Goal: Task Accomplishment & Management: Use online tool/utility

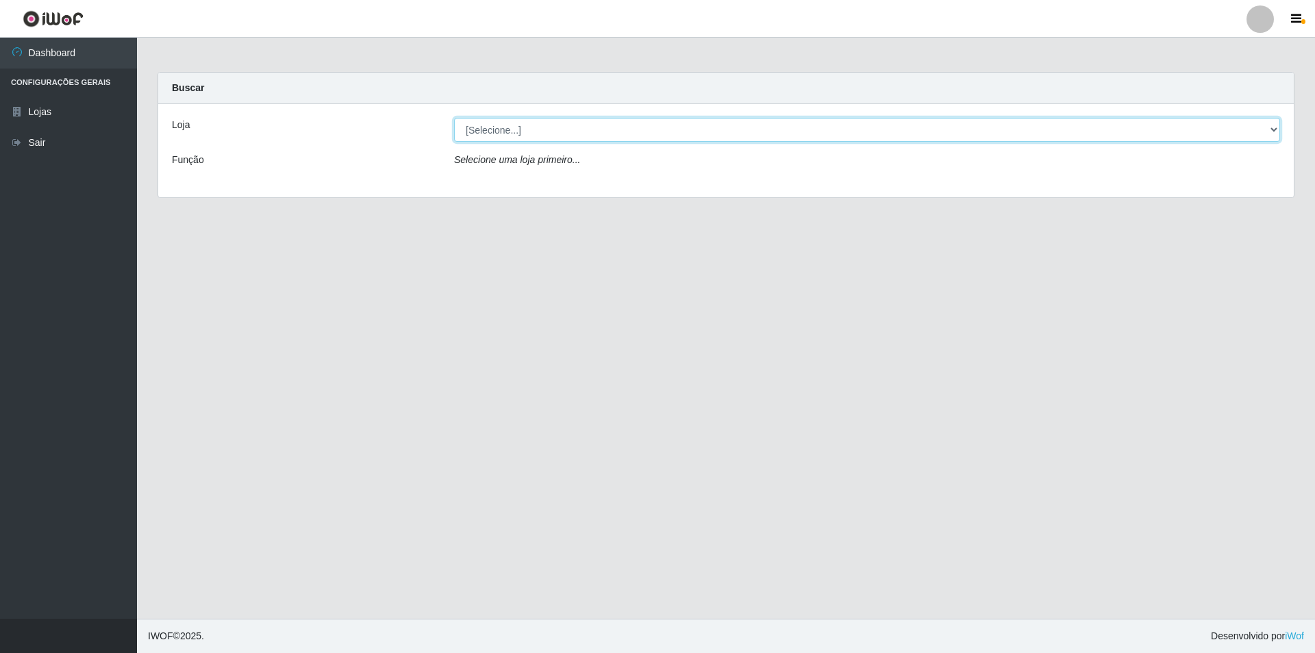
click at [699, 135] on select "[Selecione...] Extrabom - Loja 01 Centro de Distribuição" at bounding box center [867, 130] width 826 height 24
select select "435"
click at [454, 118] on select "[Selecione...] Extrabom - Loja 01 Centro de Distribuição" at bounding box center [867, 130] width 826 height 24
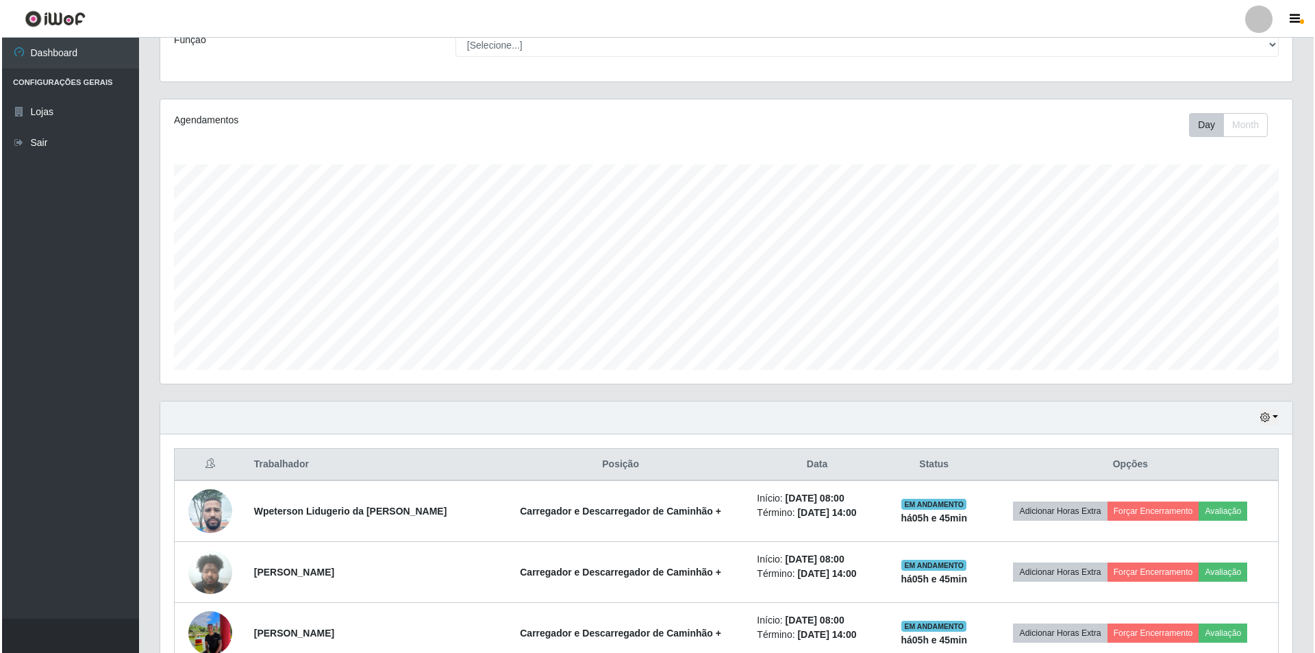
scroll to position [257, 0]
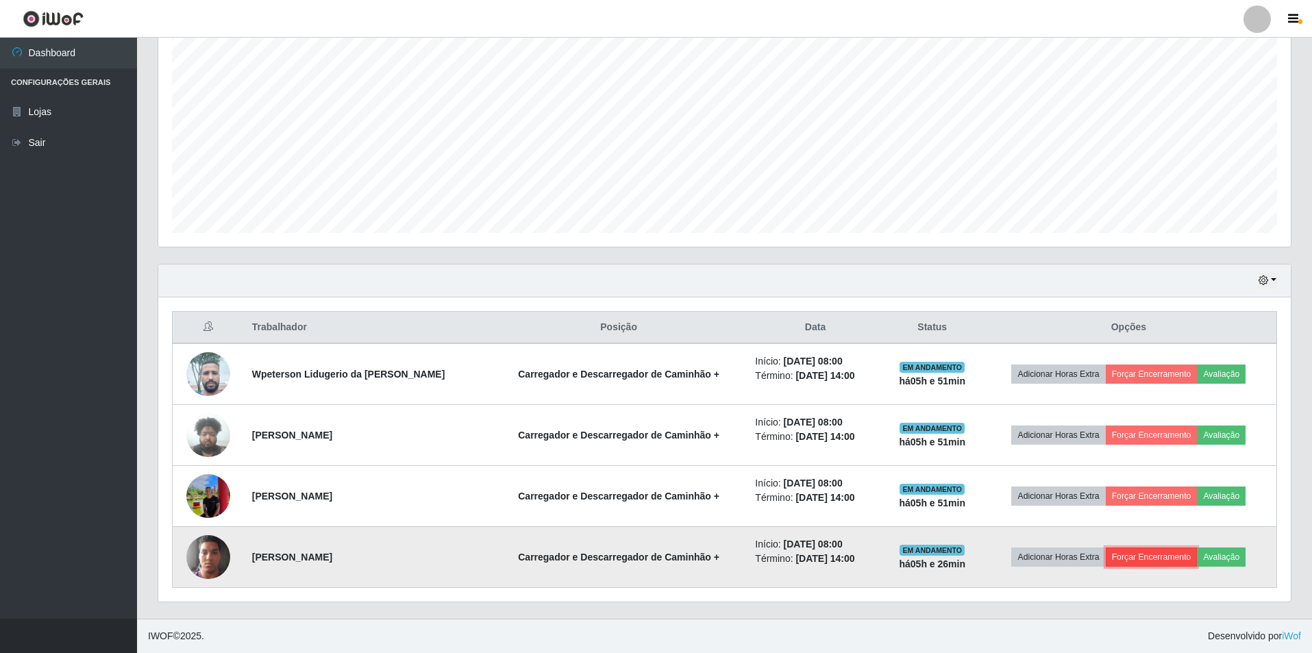
click at [1164, 557] on button "Forçar Encerramento" at bounding box center [1152, 556] width 92 height 19
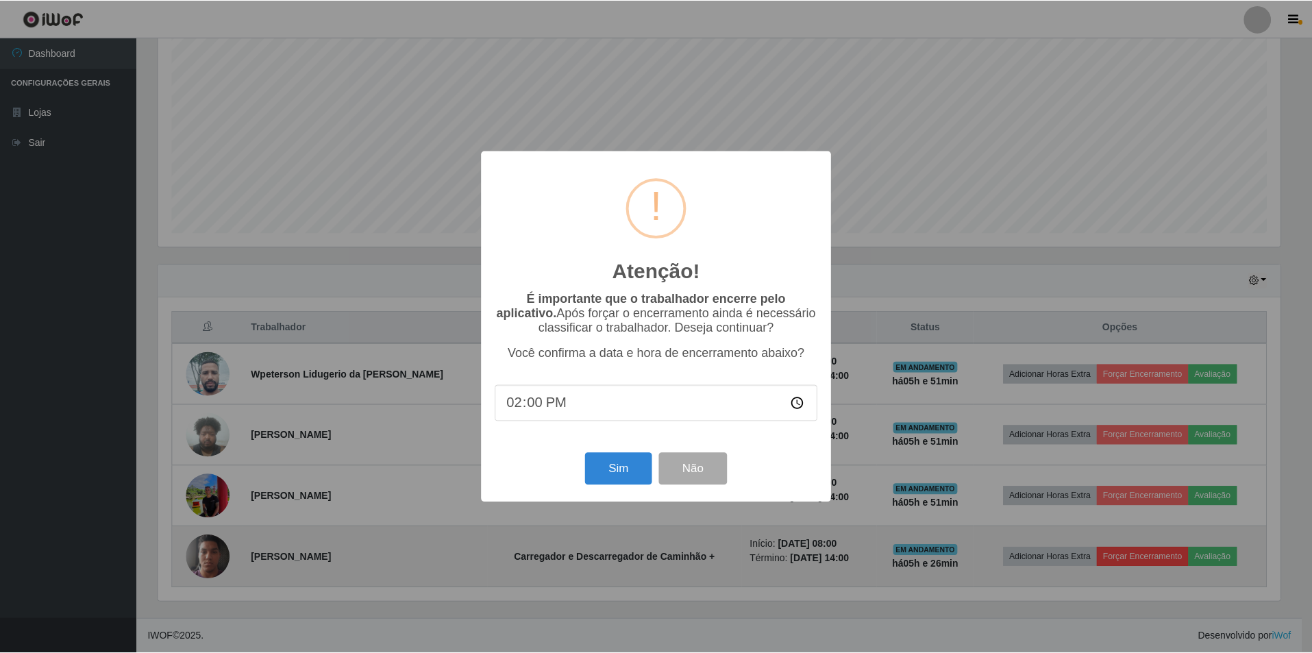
scroll to position [284, 1125]
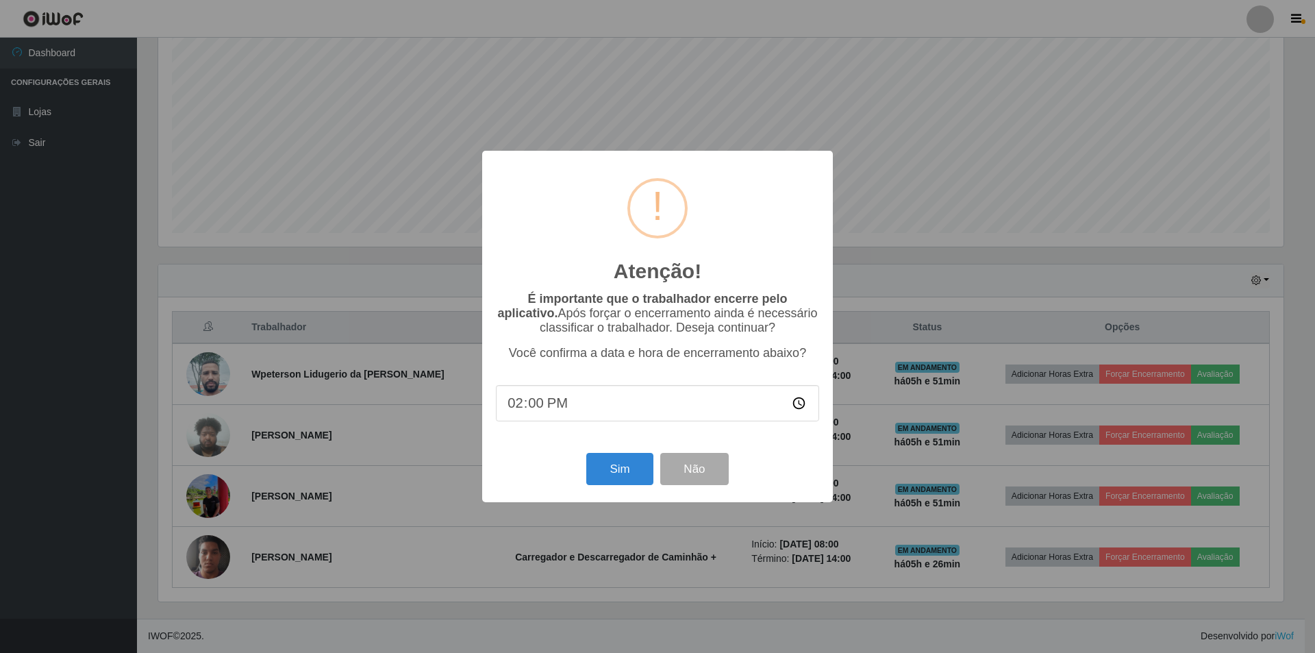
click at [621, 412] on input "14:00" at bounding box center [657, 403] width 323 height 36
click at [571, 410] on input "14:00" at bounding box center [657, 403] width 323 height 36
click at [556, 410] on input "14:00" at bounding box center [657, 403] width 323 height 36
click at [545, 408] on input "14:00" at bounding box center [657, 403] width 323 height 36
click at [542, 408] on input "14:00" at bounding box center [657, 403] width 323 height 36
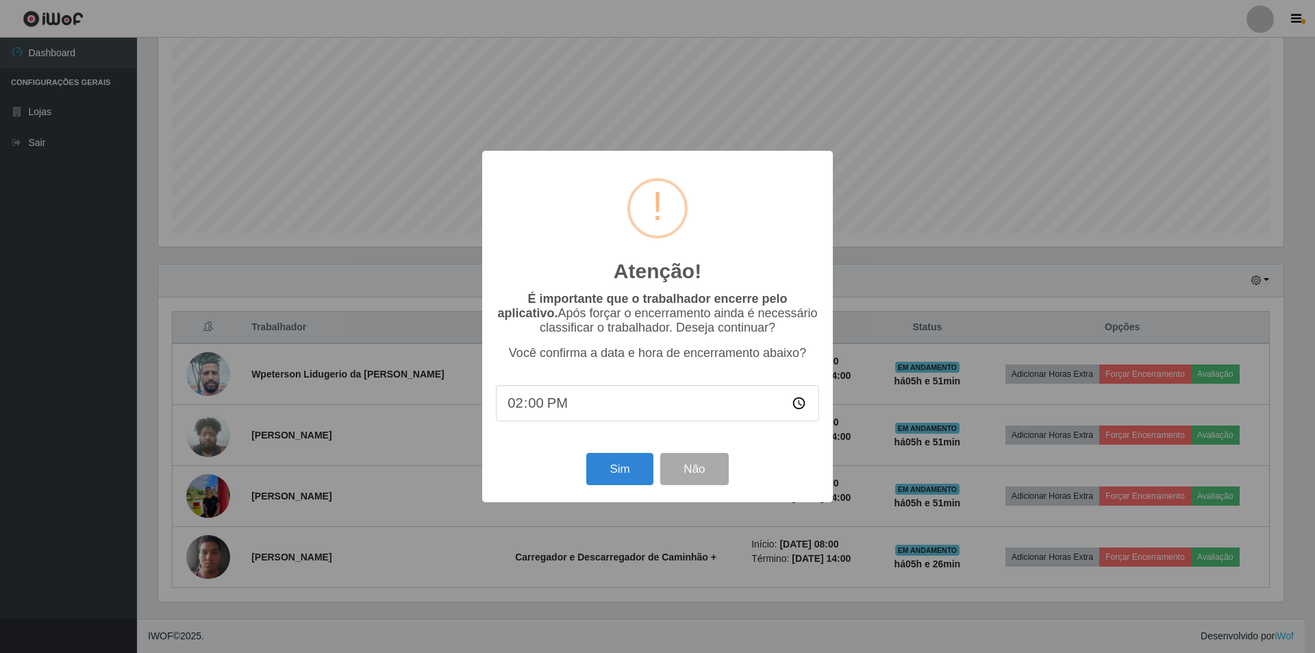
type input "14:01"
click at [611, 475] on button "Sim" at bounding box center [619, 469] width 66 height 32
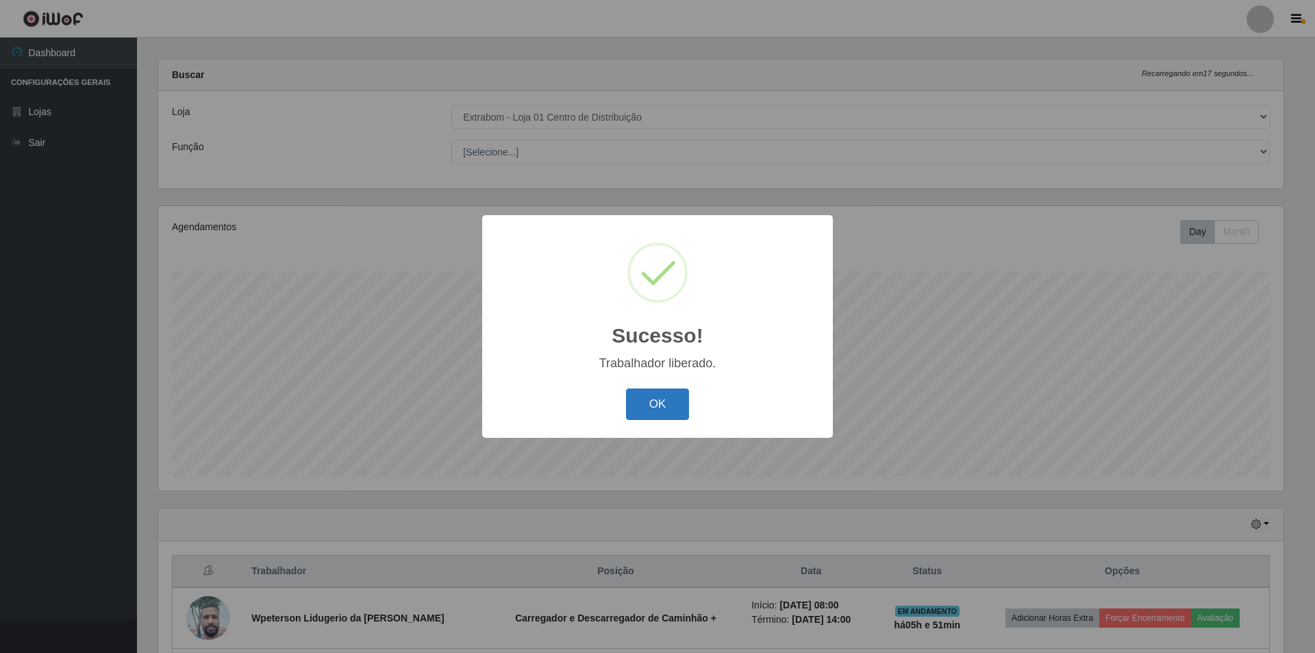
click at [653, 403] on button "OK" at bounding box center [658, 404] width 64 height 32
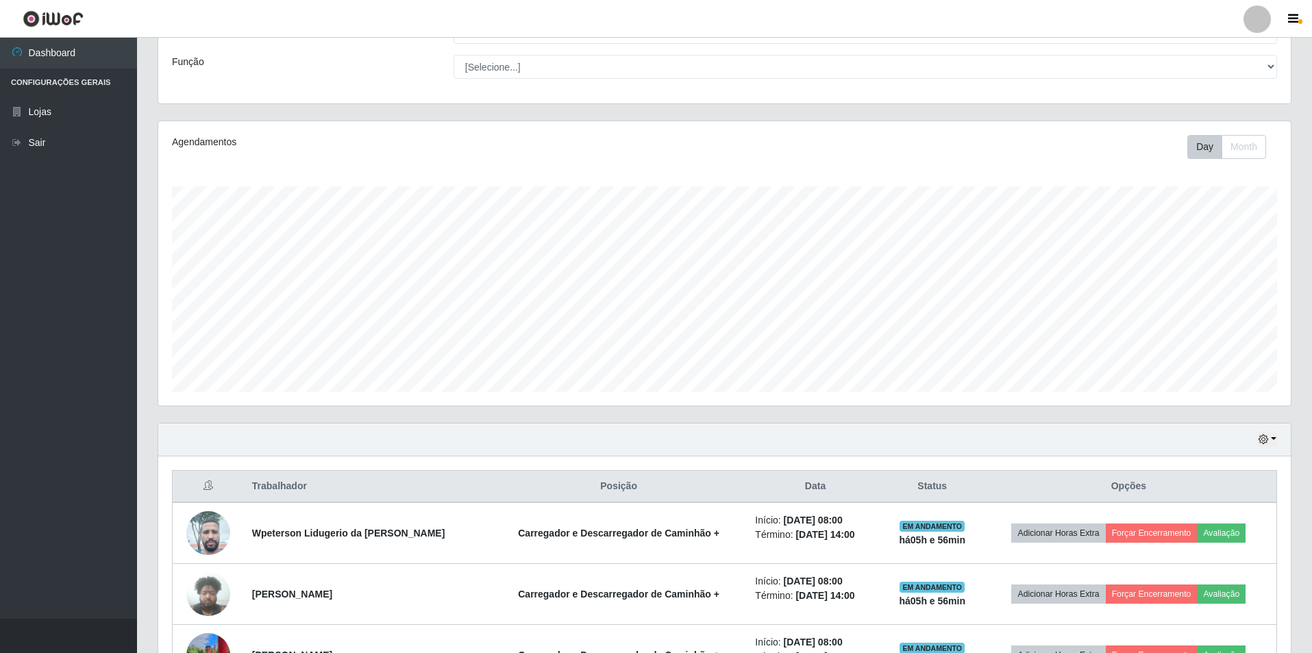
scroll to position [196, 0]
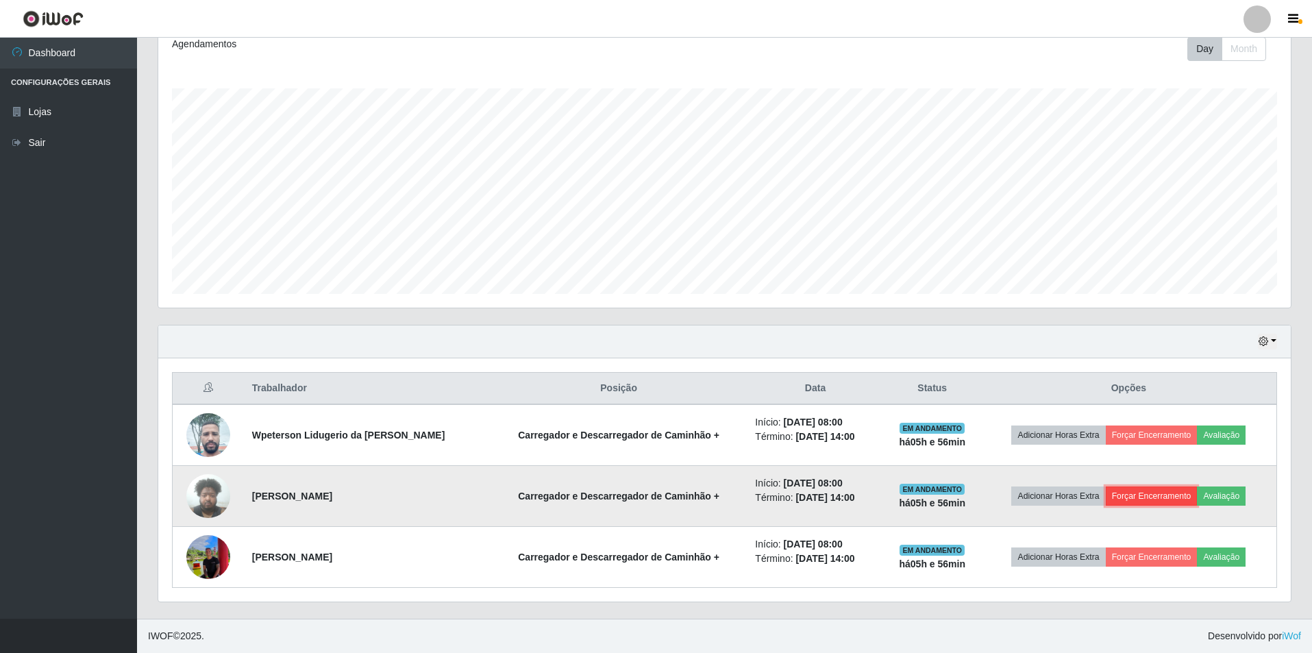
click at [1161, 493] on button "Forçar Encerramento" at bounding box center [1152, 495] width 92 height 19
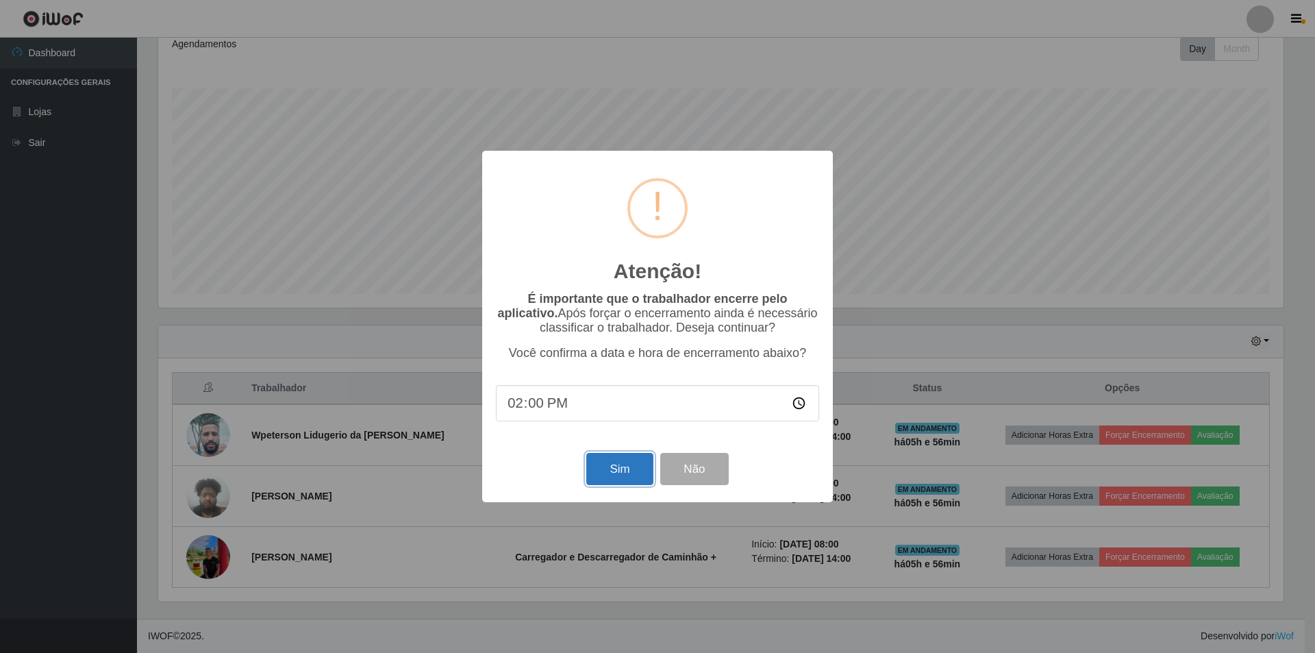
click at [627, 475] on button "Sim" at bounding box center [619, 469] width 66 height 32
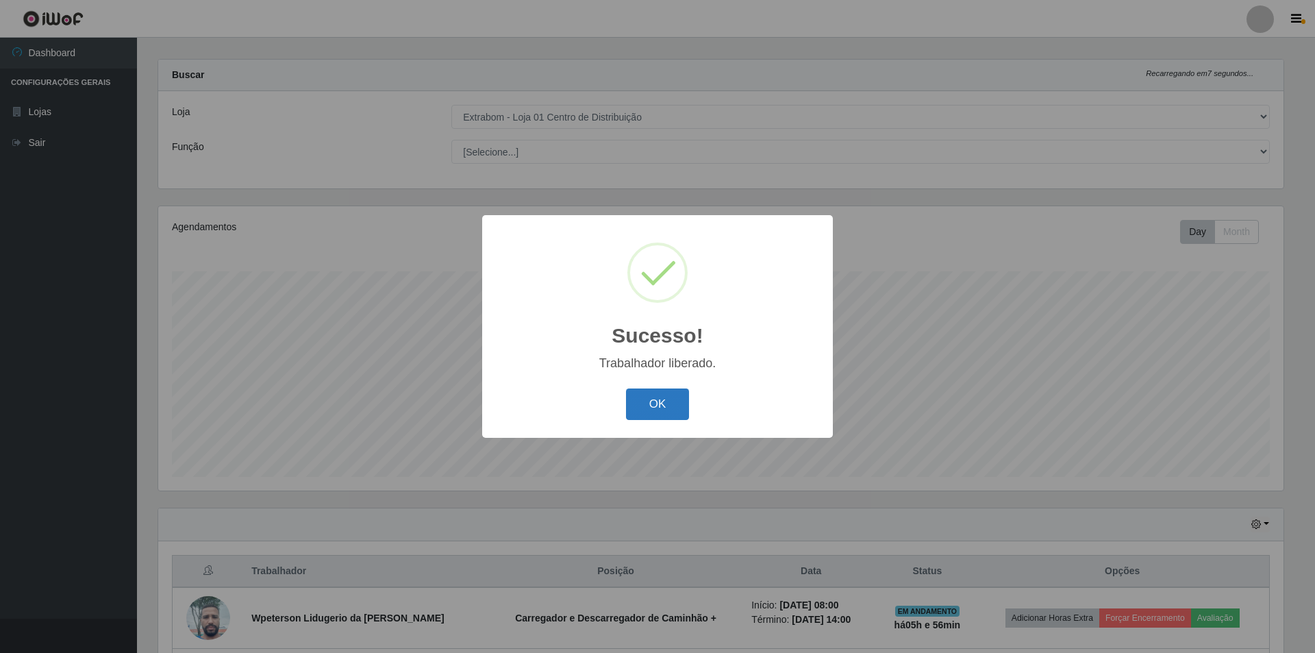
click at [666, 408] on button "OK" at bounding box center [658, 404] width 64 height 32
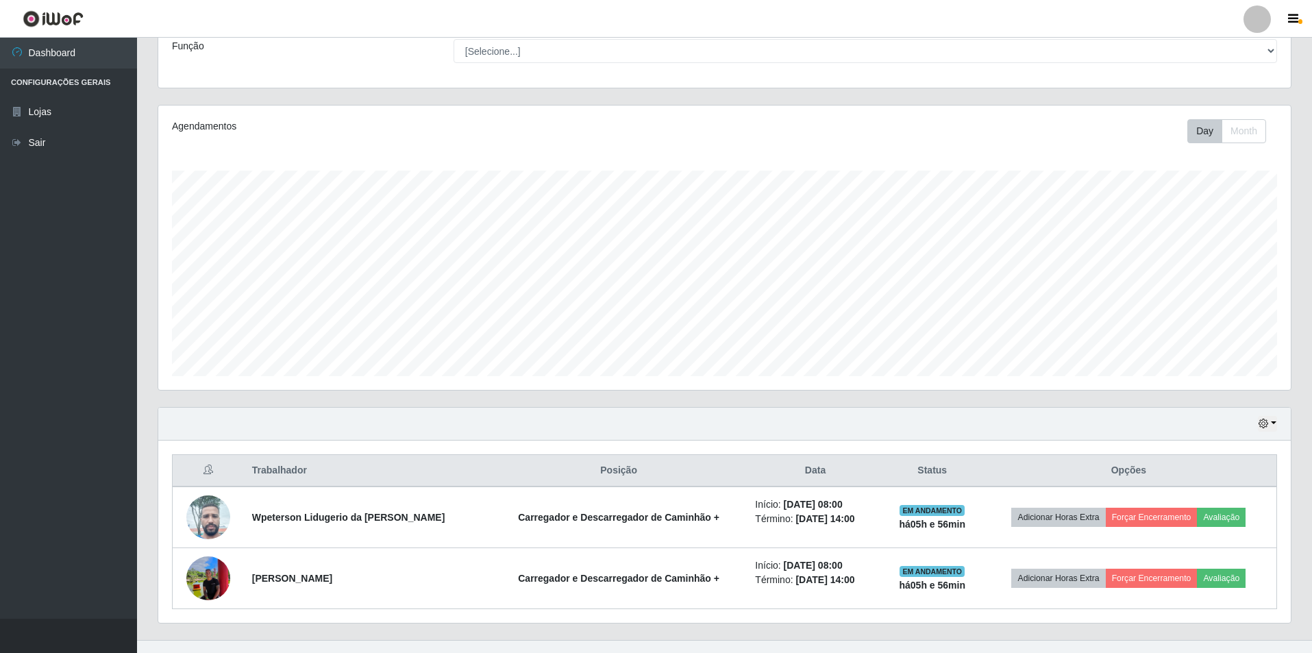
scroll to position [135, 0]
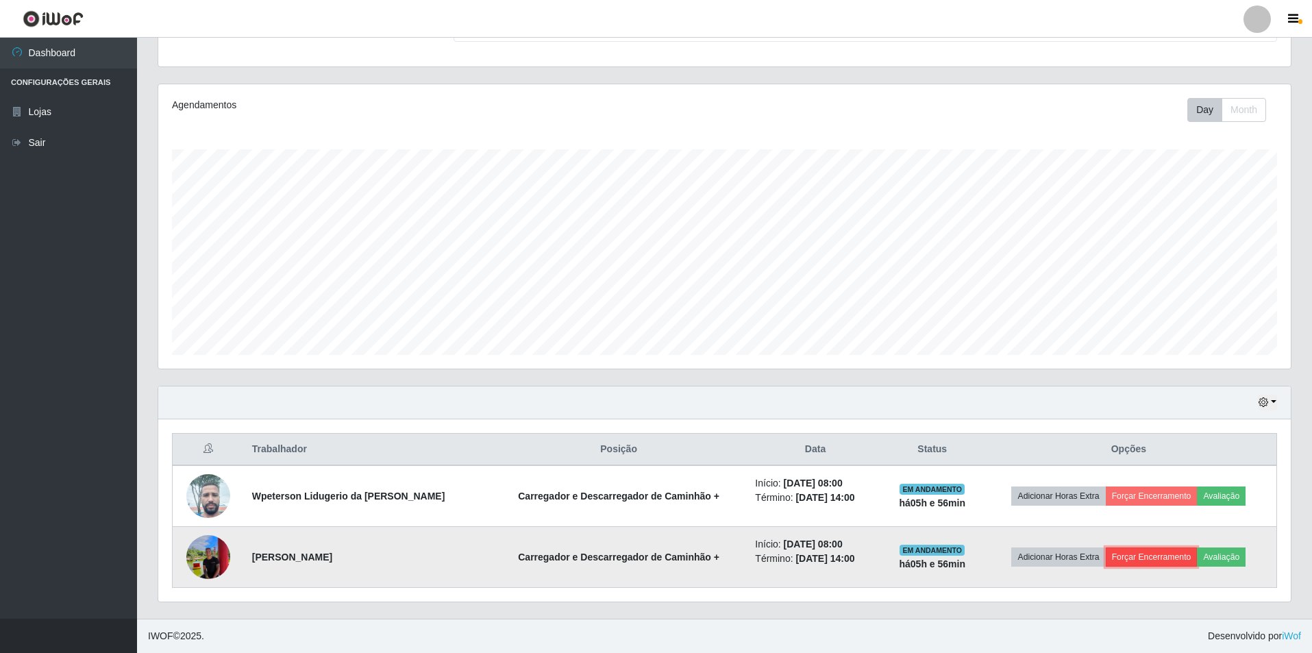
click at [1168, 560] on button "Forçar Encerramento" at bounding box center [1152, 556] width 92 height 19
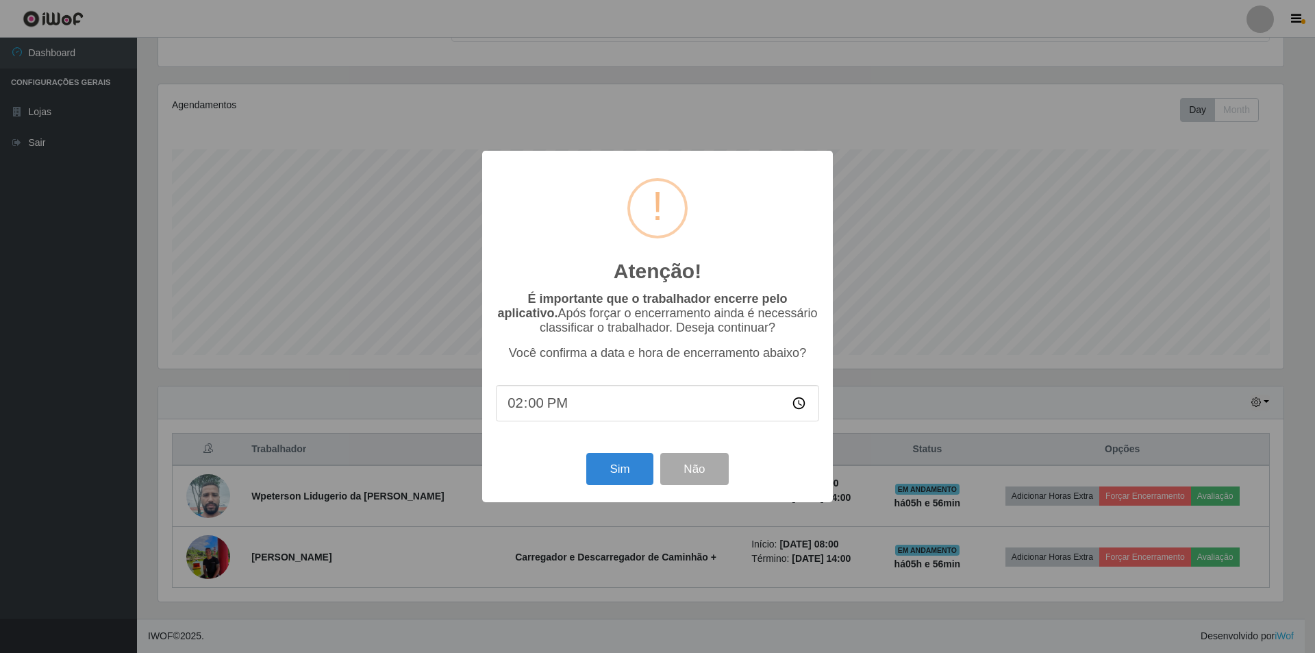
click at [565, 405] on input "14:00" at bounding box center [657, 403] width 323 height 36
click at [560, 407] on input "14:00" at bounding box center [657, 403] width 323 height 36
click at [538, 406] on input "14:00" at bounding box center [657, 403] width 323 height 36
type input "14:07"
click at [633, 474] on button "Sim" at bounding box center [619, 469] width 66 height 32
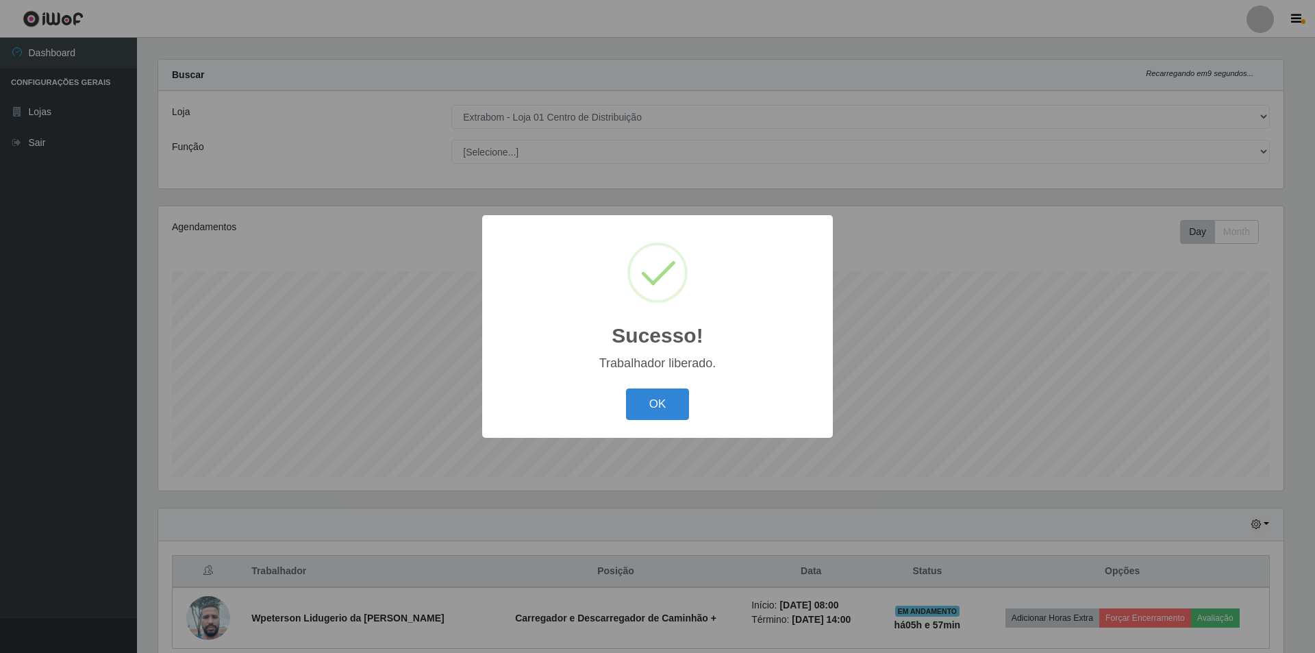
click at [666, 390] on button "OK" at bounding box center [658, 404] width 64 height 32
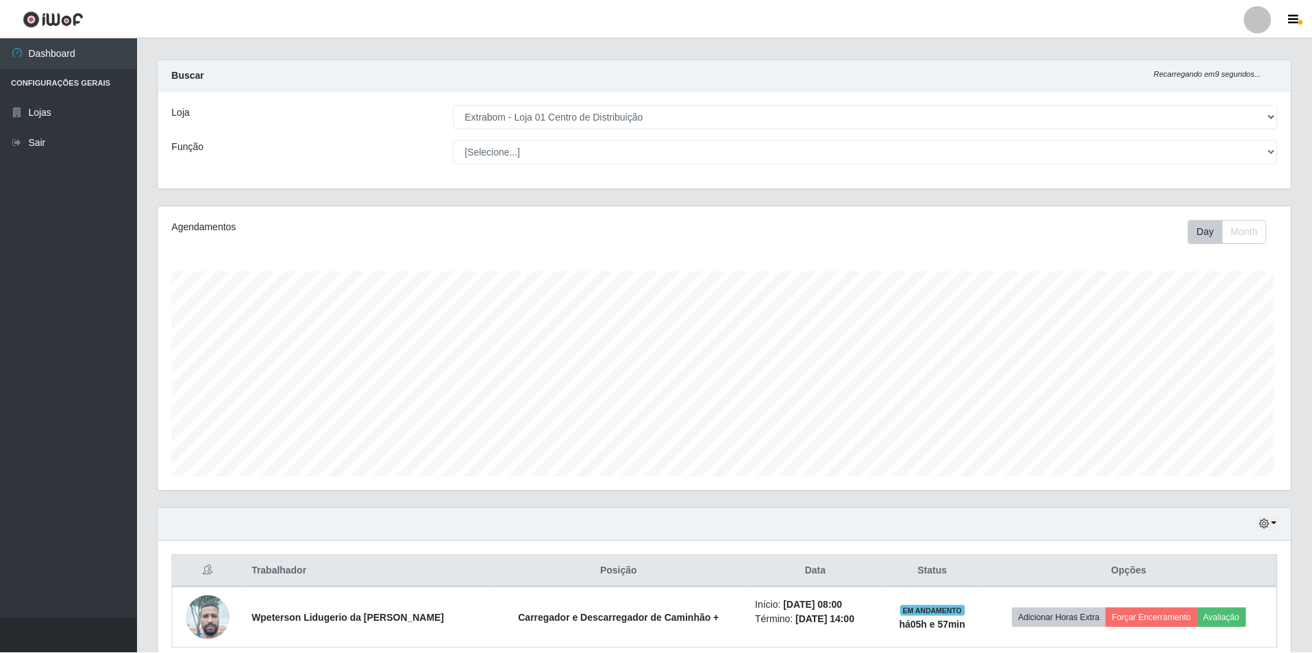
scroll to position [284, 1132]
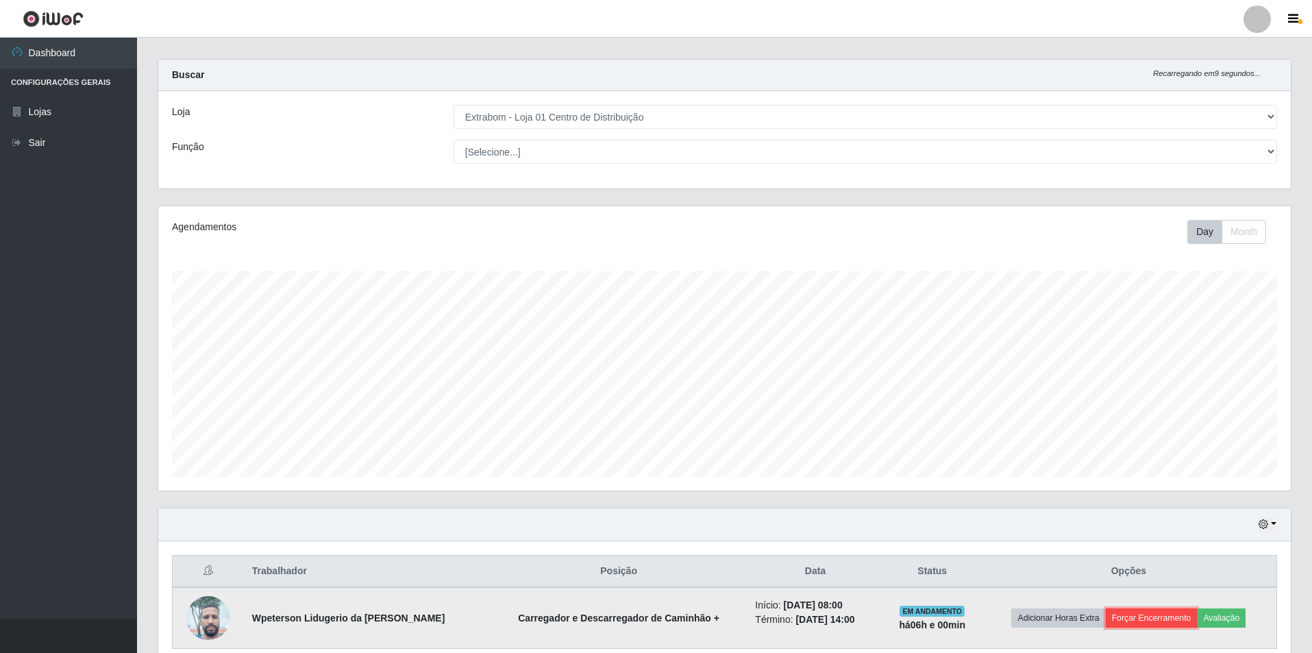
click at [1154, 616] on button "Forçar Encerramento" at bounding box center [1152, 617] width 92 height 19
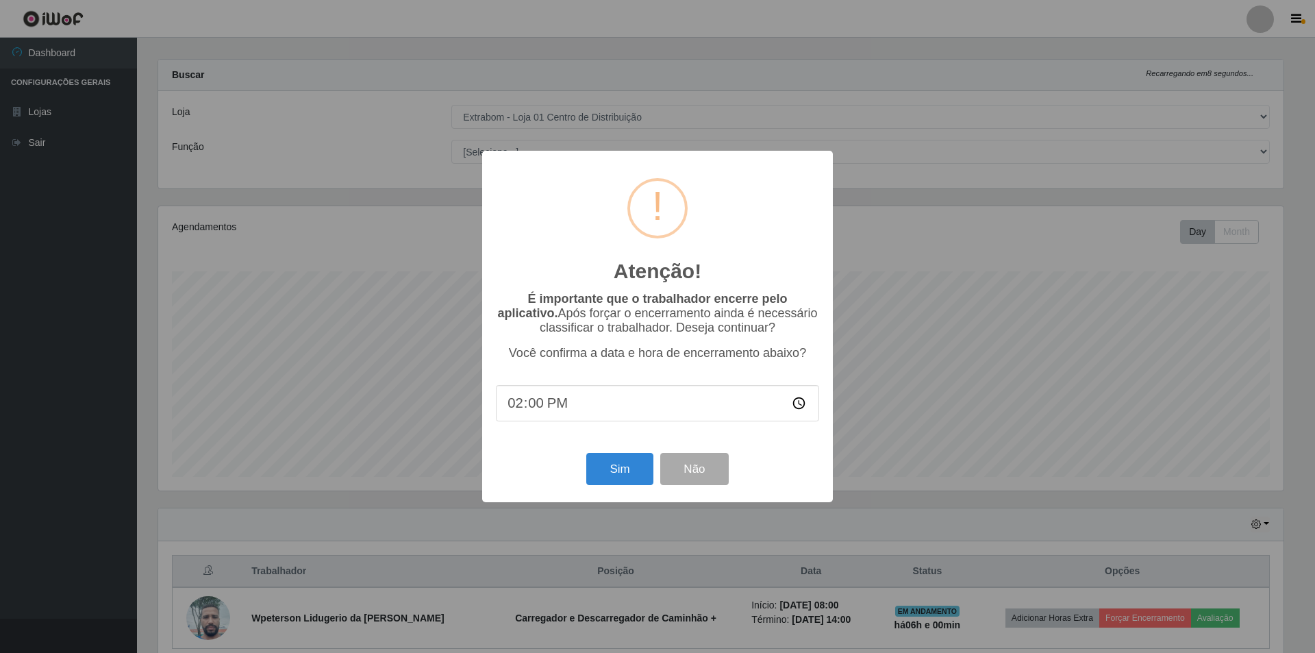
click at [530, 408] on input "14:00" at bounding box center [657, 403] width 323 height 36
type input "14:10"
click at [606, 465] on button "Sim" at bounding box center [619, 469] width 66 height 32
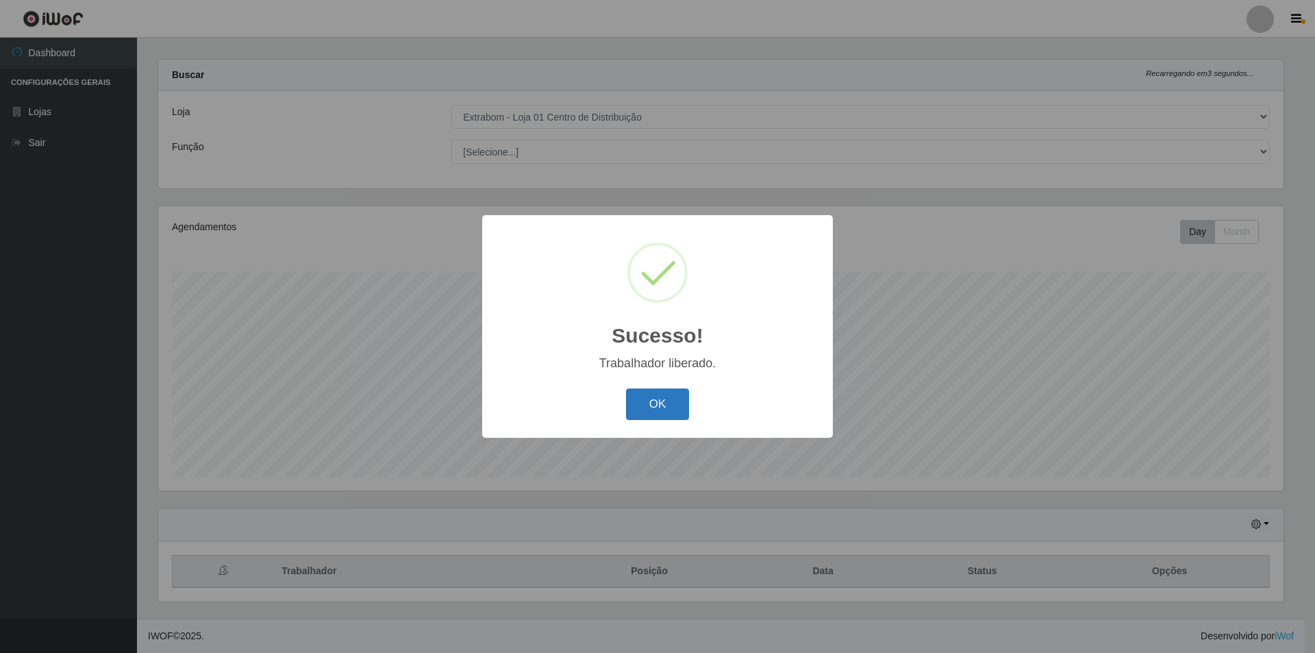
click at [651, 410] on button "OK" at bounding box center [658, 404] width 64 height 32
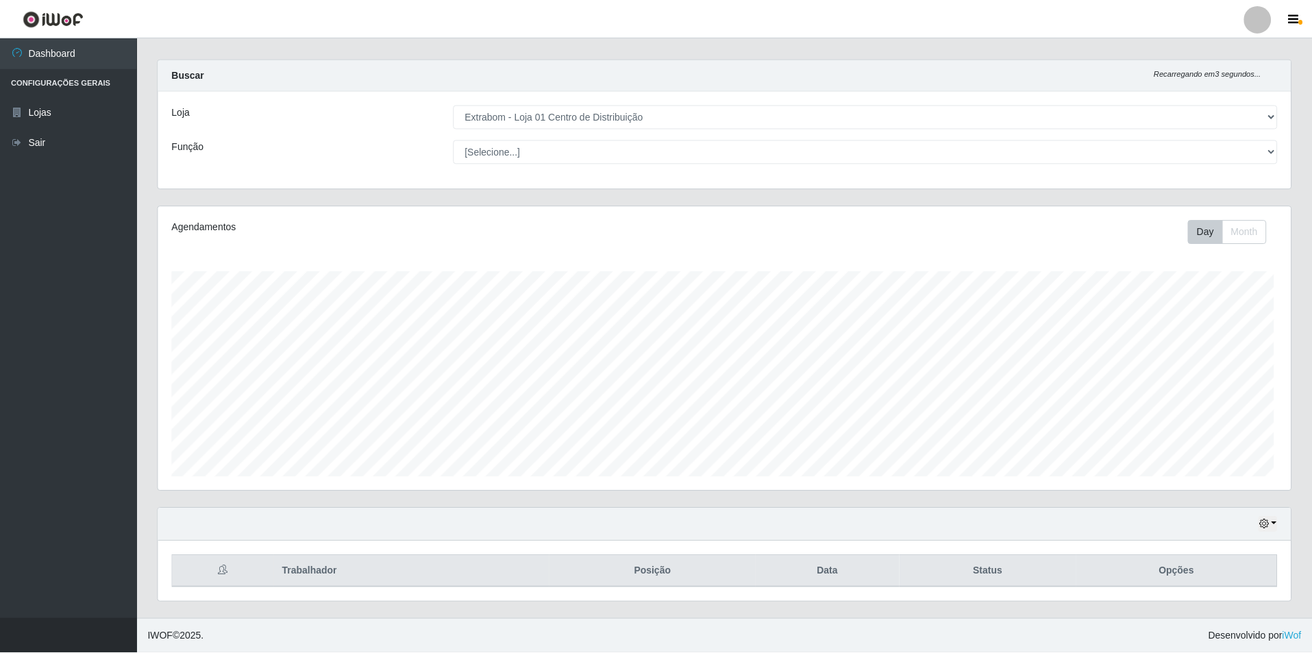
scroll to position [284, 1132]
